Goal: Task Accomplishment & Management: Use online tool/utility

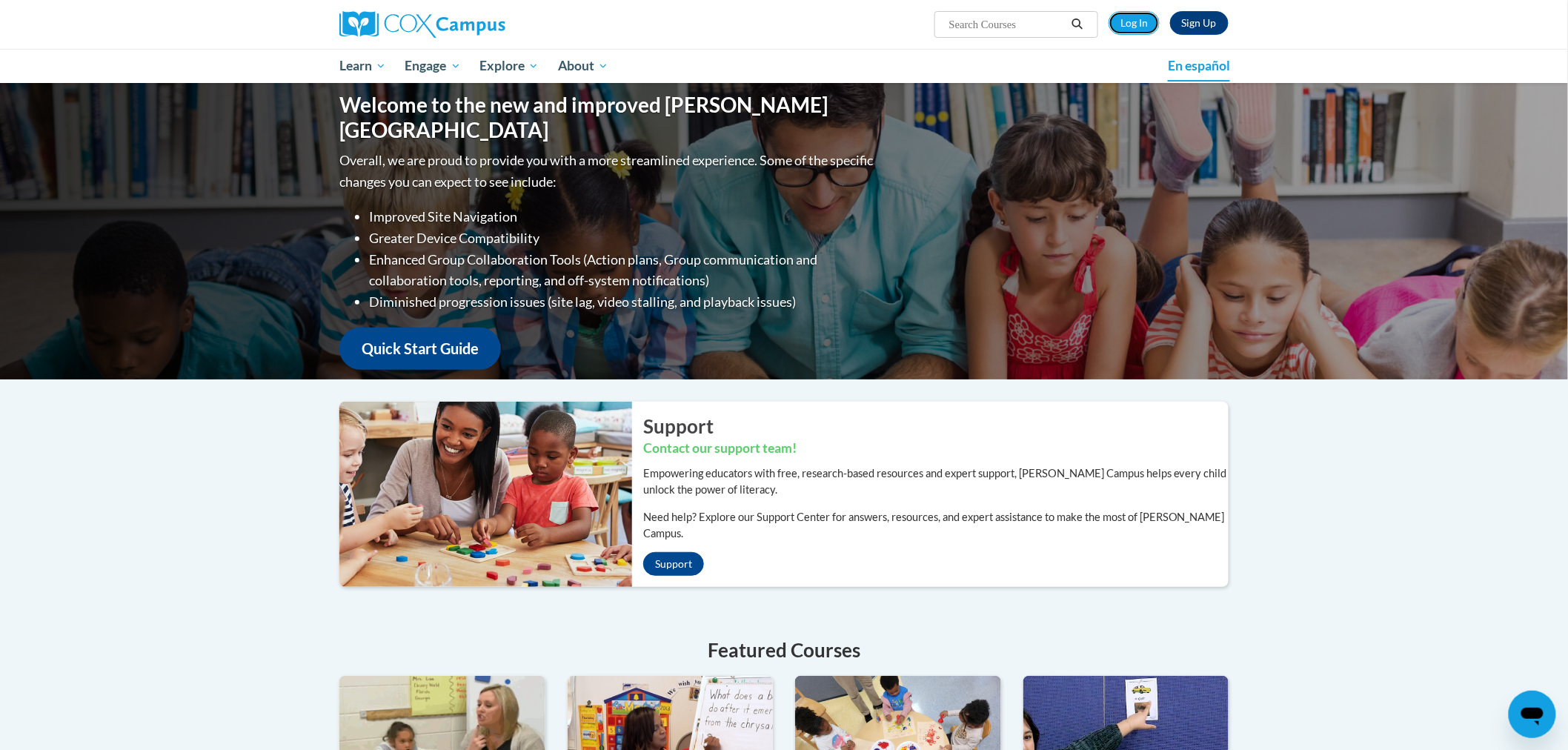
drag, startPoint x: 1139, startPoint y: 26, endPoint x: 1157, endPoint y: 53, distance: 32.4
click at [1139, 26] on link "Log In" at bounding box center [1134, 23] width 51 height 24
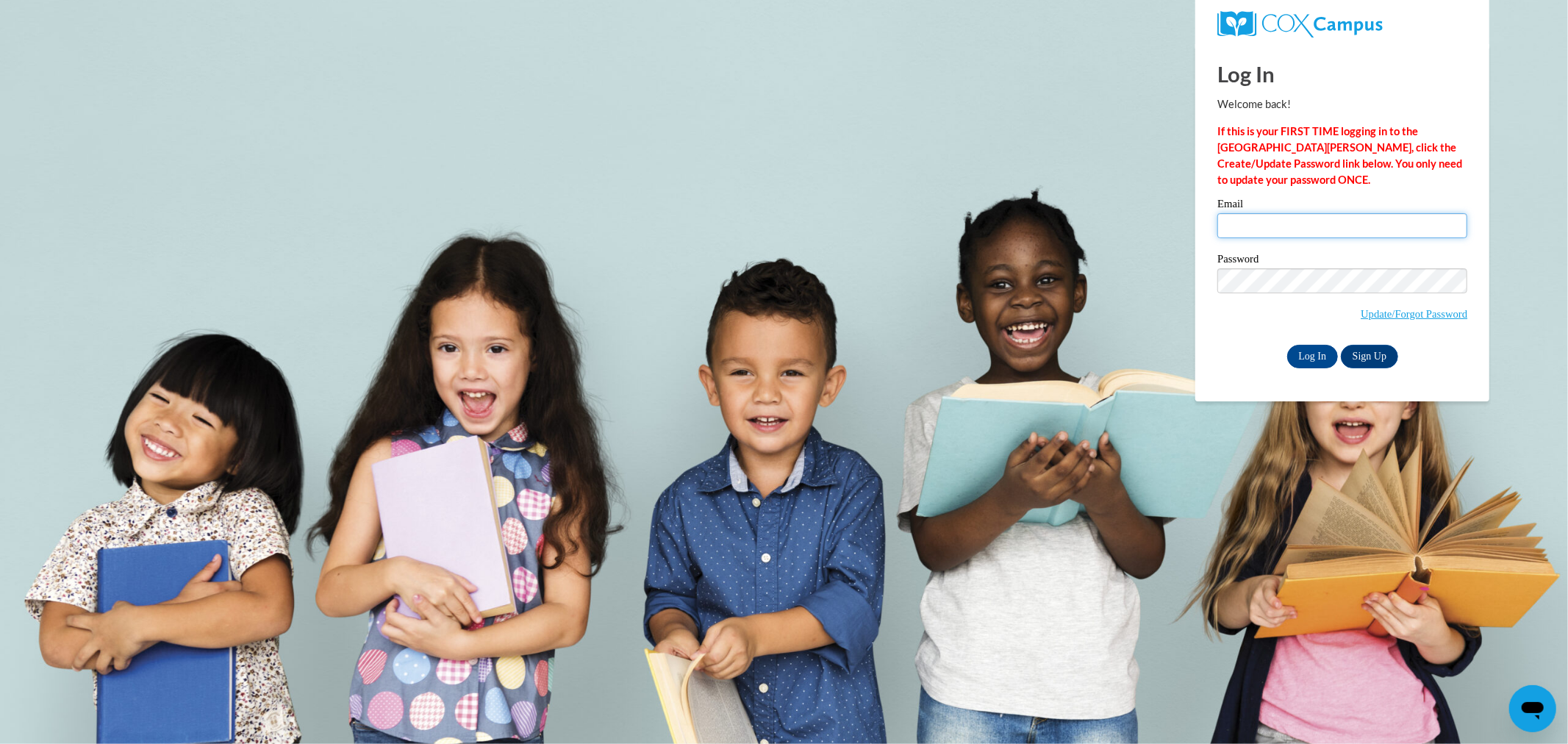
click at [1311, 218] on input "Email" at bounding box center [1342, 226] width 250 height 25
type input "stocka@collierschools.com"
click at [1288, 345] on input "Log In" at bounding box center [1313, 356] width 52 height 23
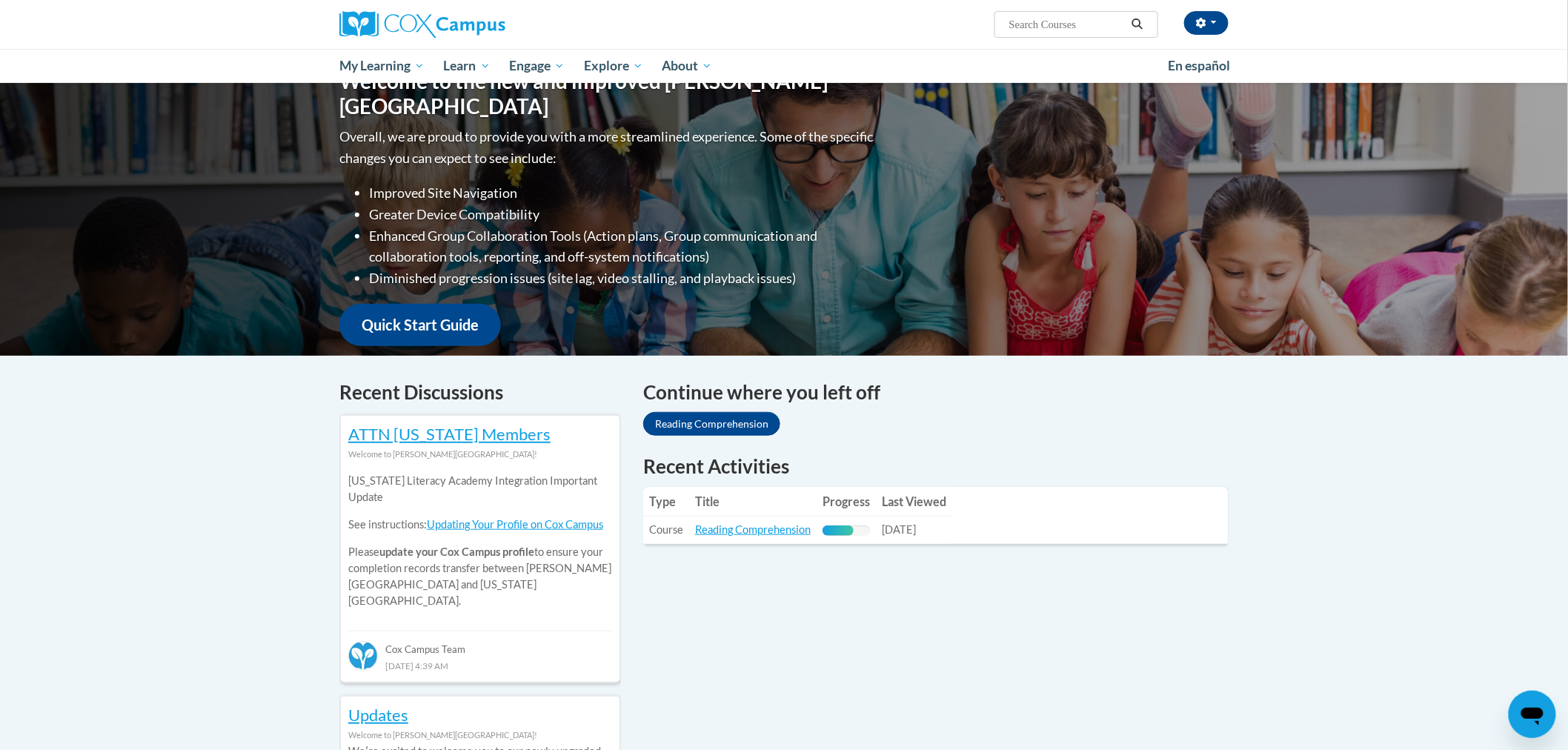
scroll to position [247, 0]
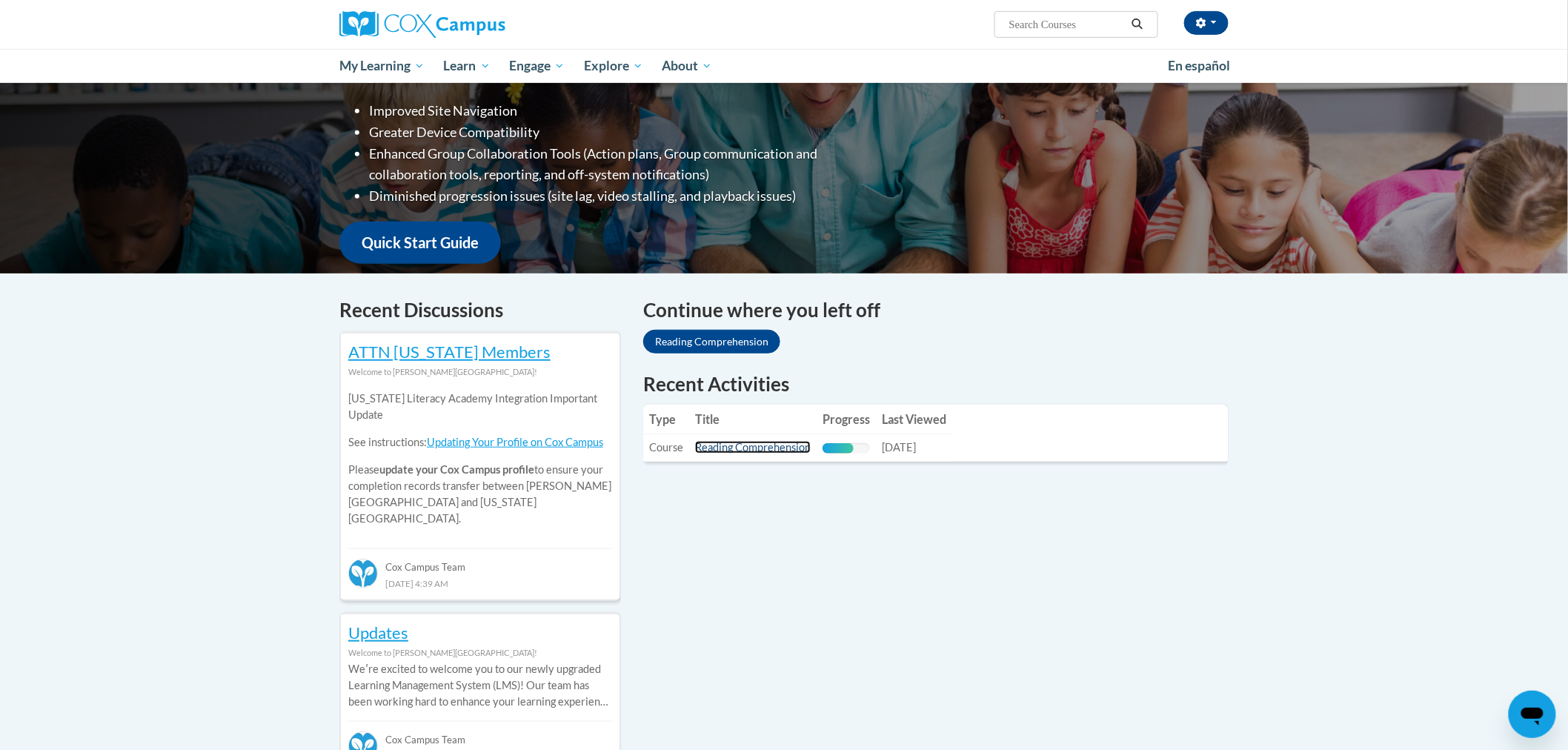
click at [771, 445] on link "Reading Comprehension" at bounding box center [753, 447] width 115 height 12
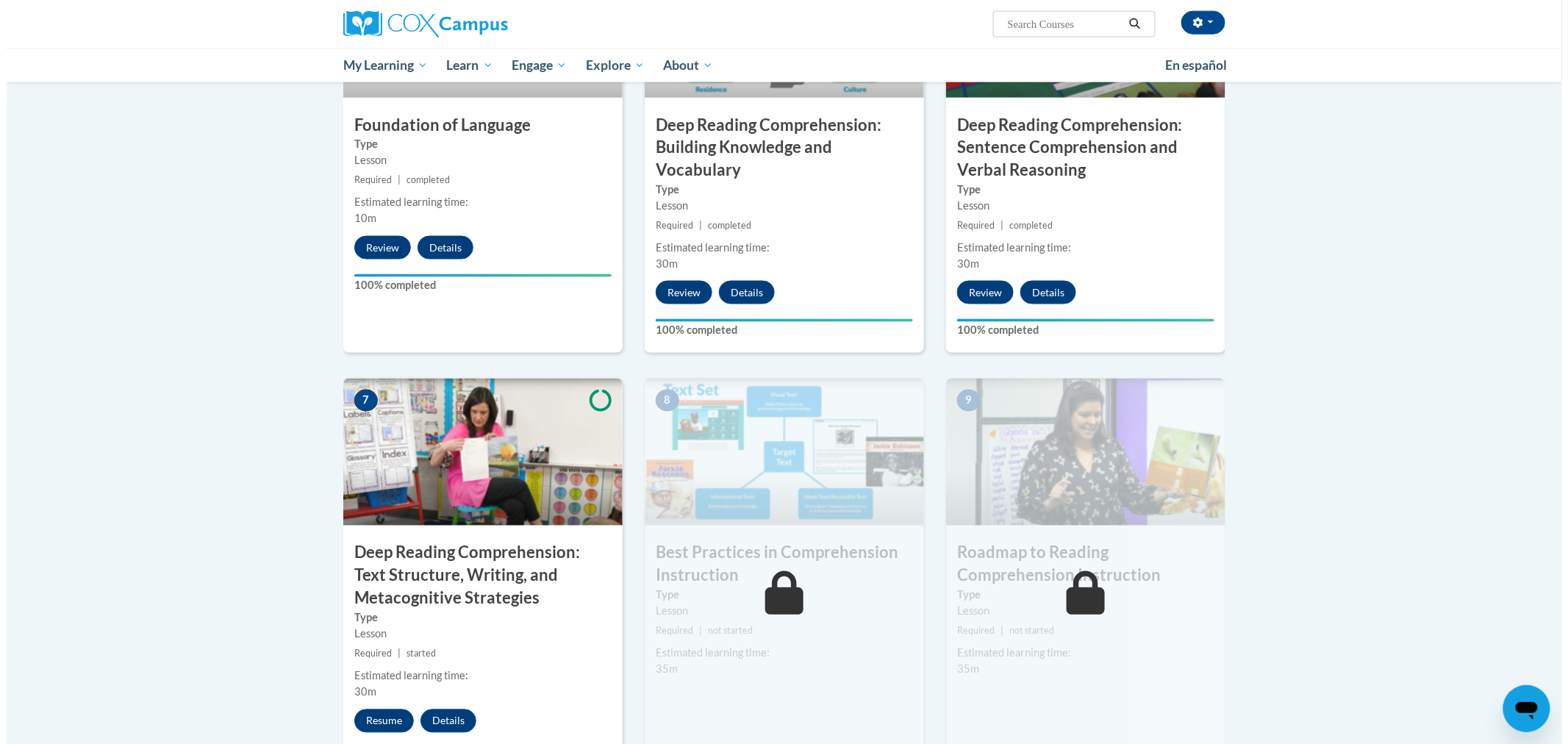
scroll to position [899, 0]
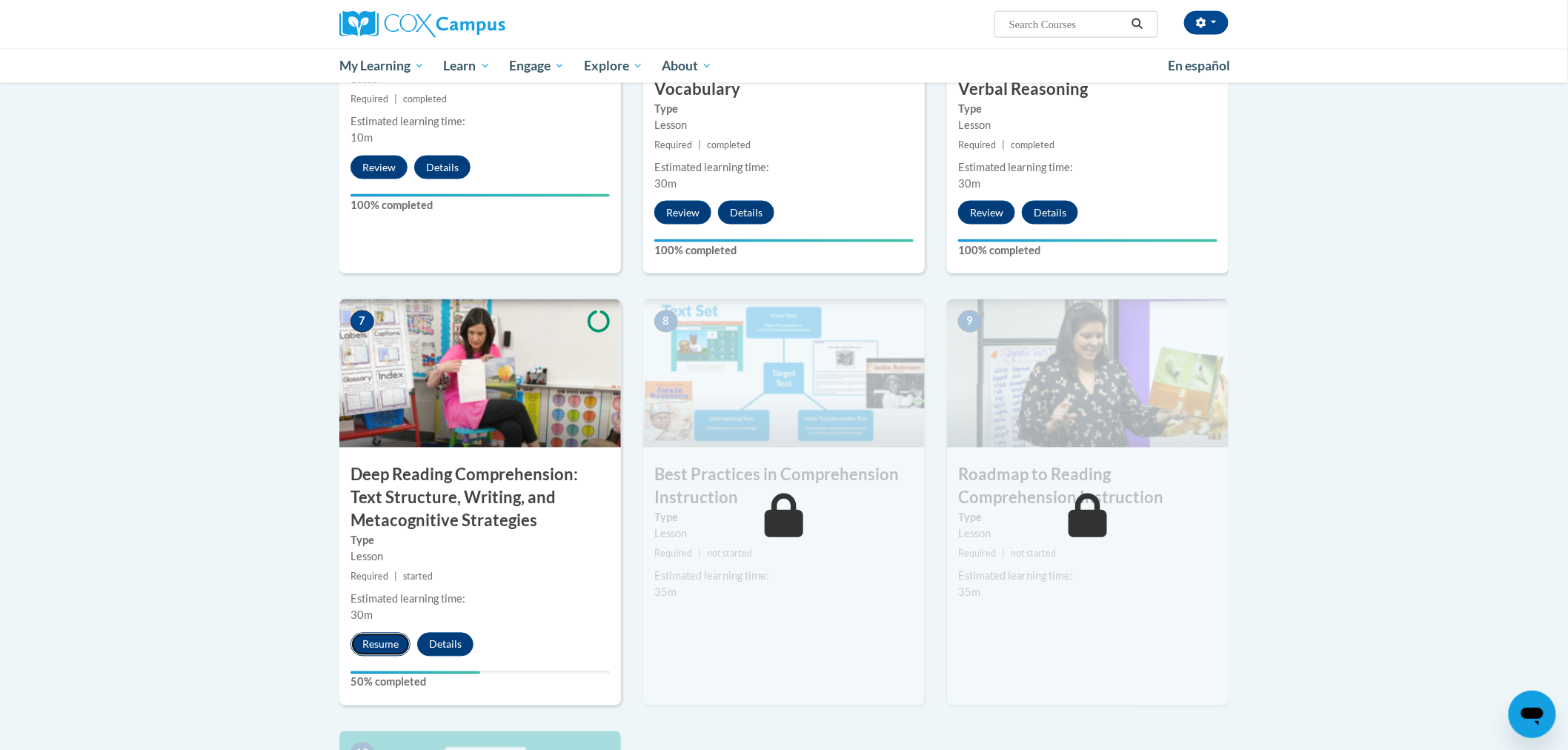
click at [387, 648] on button "Resume" at bounding box center [381, 644] width 60 height 24
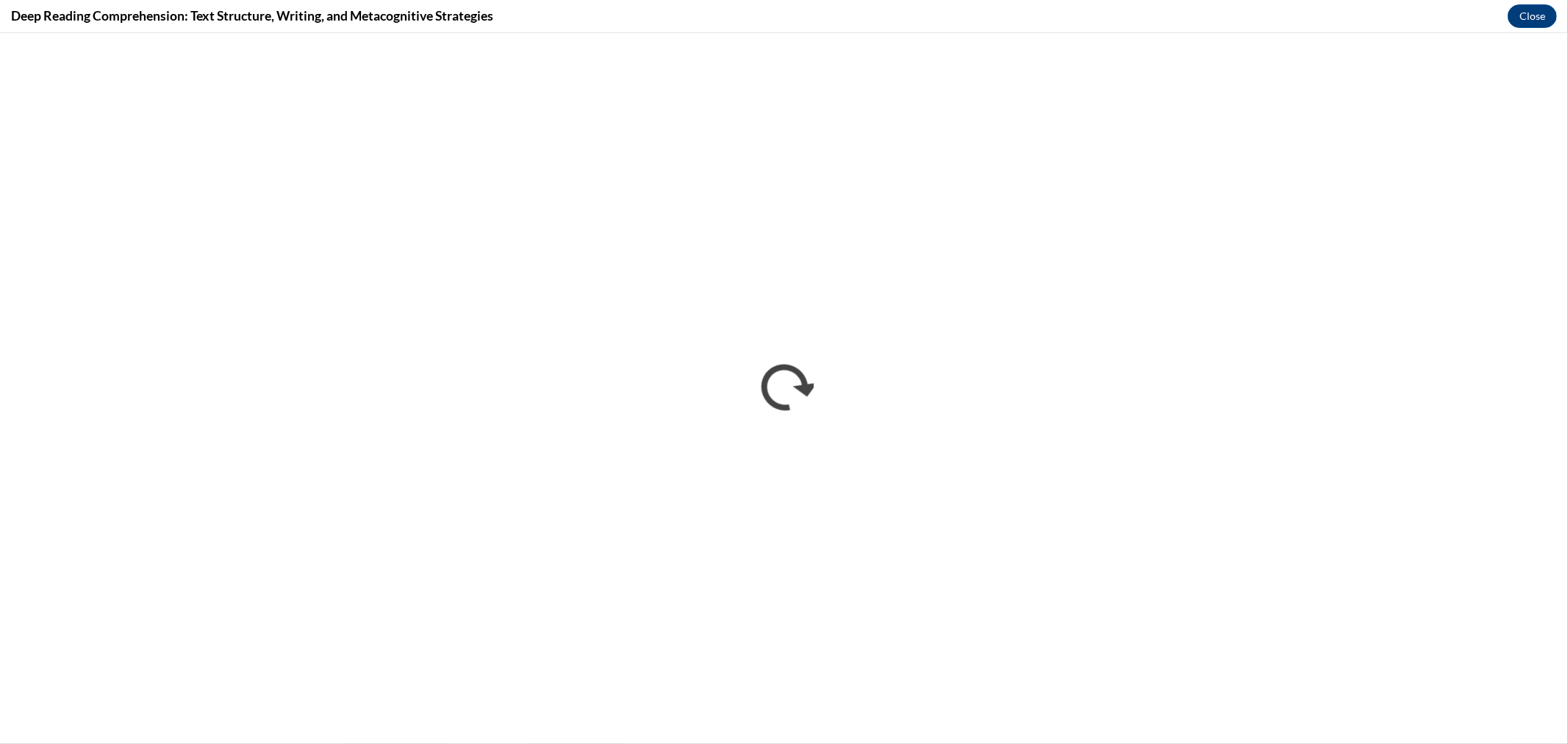
scroll to position [0, 0]
